Goal: Find specific page/section: Find specific page/section

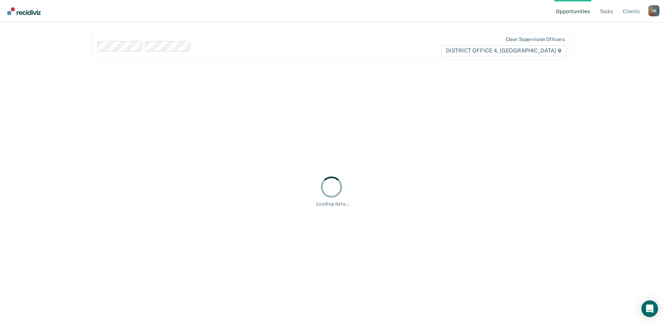
click at [234, 53] on div "Clear supervision officers DISTRICT OFFICE 4, [GEOGRAPHIC_DATA]" at bounding box center [332, 46] width 482 height 26
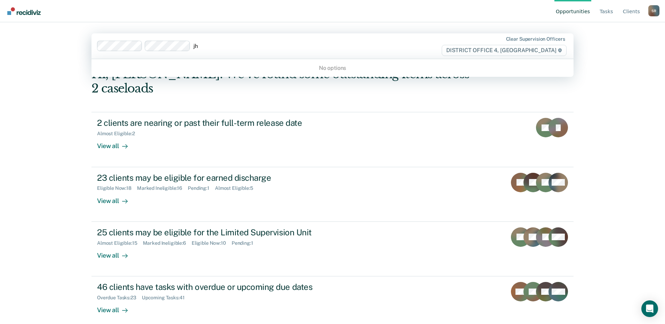
type input "j"
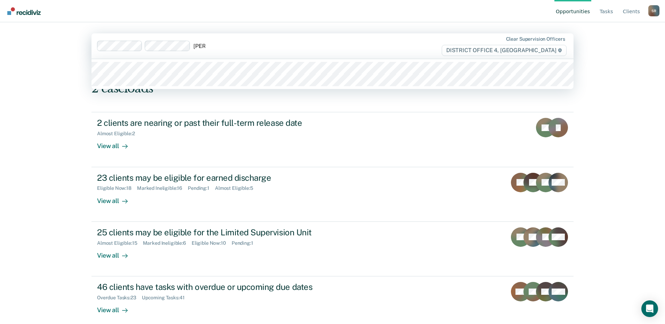
type input "[PERSON_NAME]"
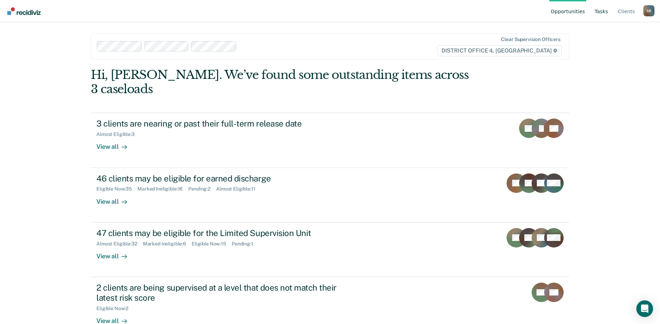
click at [607, 12] on link "Tasks" at bounding box center [601, 11] width 16 height 22
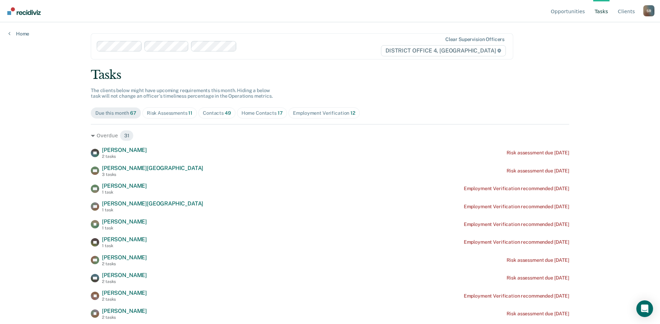
click at [219, 115] on div "Contacts 49" at bounding box center [217, 113] width 28 height 6
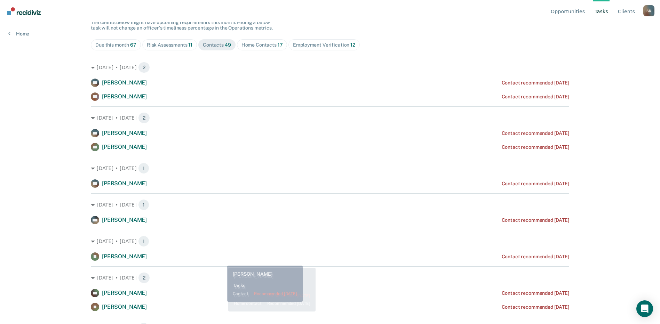
scroll to position [70, 0]
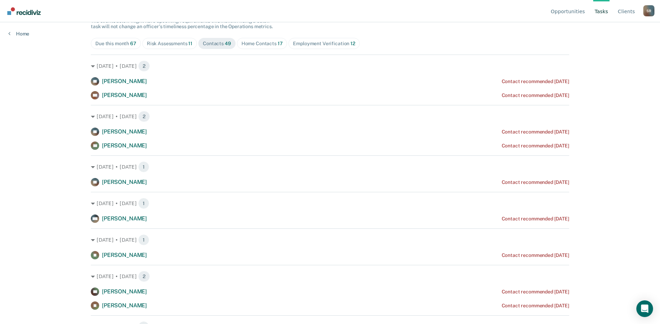
click at [256, 41] on div "Home Contacts 17" at bounding box center [261, 44] width 41 height 6
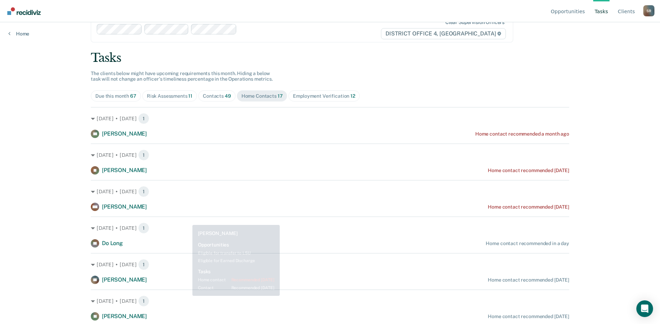
scroll to position [0, 0]
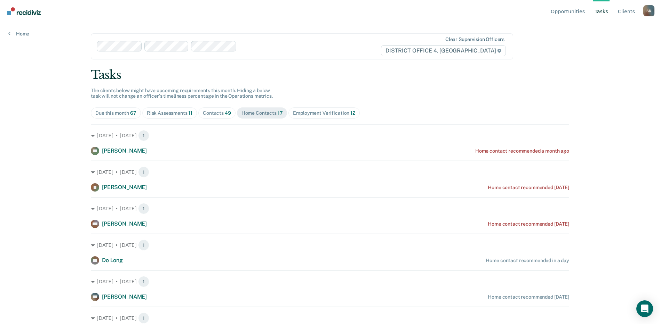
click at [215, 114] on div "Contacts 49" at bounding box center [217, 113] width 28 height 6
